Goal: Transaction & Acquisition: Purchase product/service

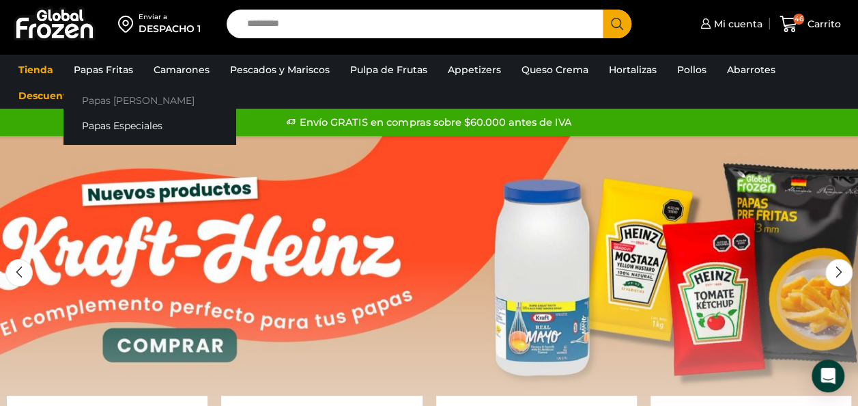
click at [123, 101] on link "Papas [PERSON_NAME]" at bounding box center [150, 100] width 172 height 25
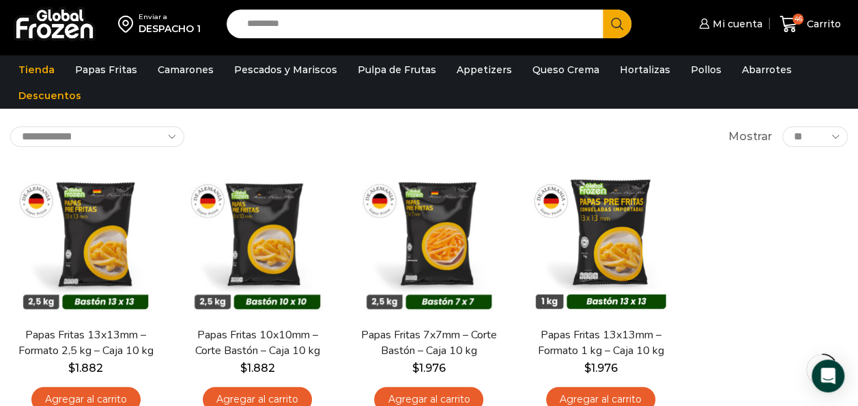
scroll to position [137, 0]
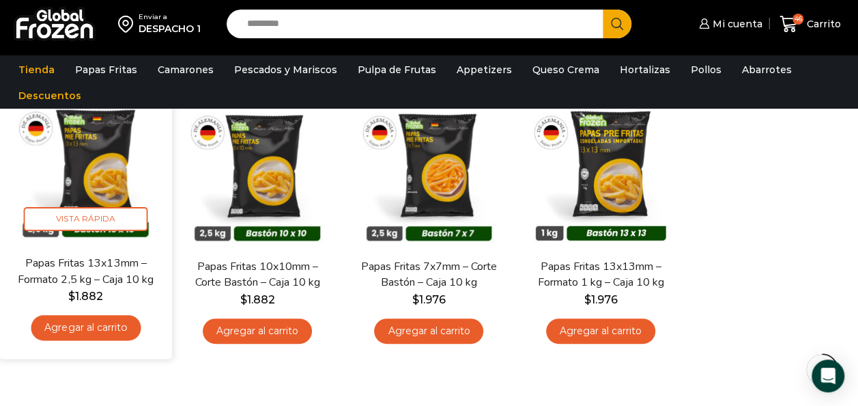
click at [111, 179] on img at bounding box center [86, 169] width 152 height 152
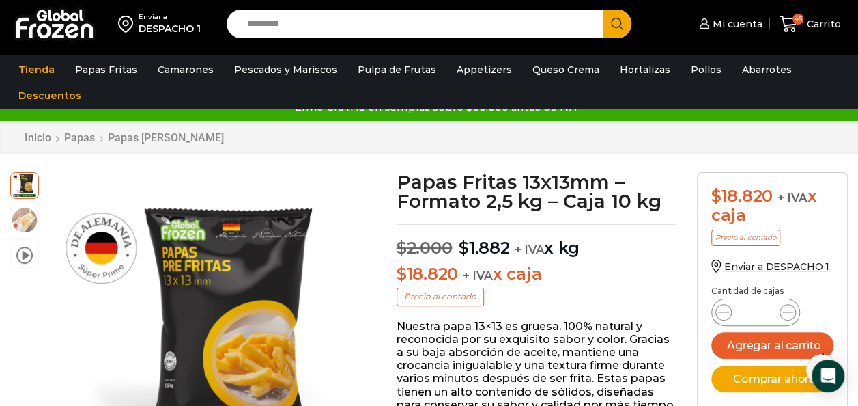
scroll to position [20, 0]
